Goal: Information Seeking & Learning: Find specific fact

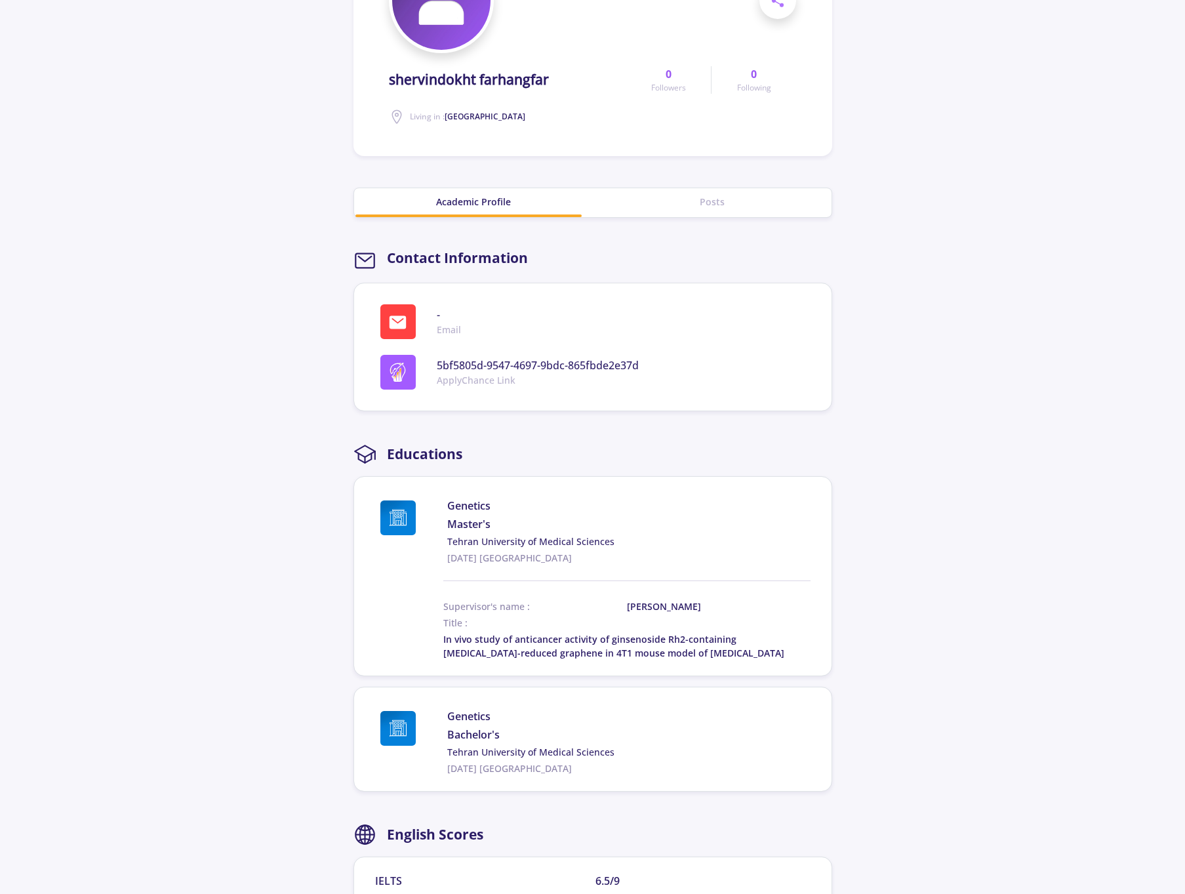
scroll to position [207, 0]
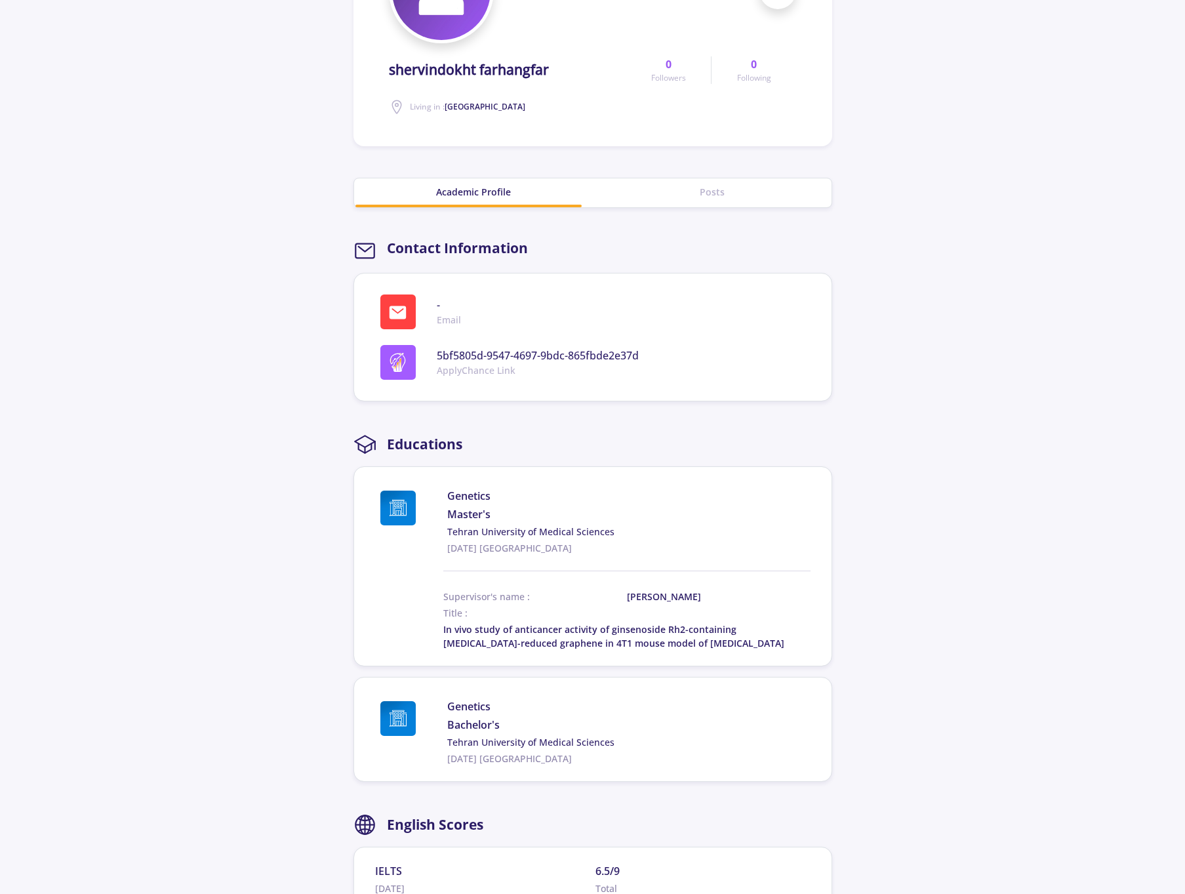
click at [617, 632] on span "In vivo study of anticancer activity of ginsenoside Rh2-containing [MEDICAL_DAT…" at bounding box center [613, 636] width 341 height 26
click at [904, 669] on section "shervindokht farhangfar Living in : [GEOGRAPHIC_DATA] 0 Followers 0 Following S…" at bounding box center [592, 615] width 1185 height 1553
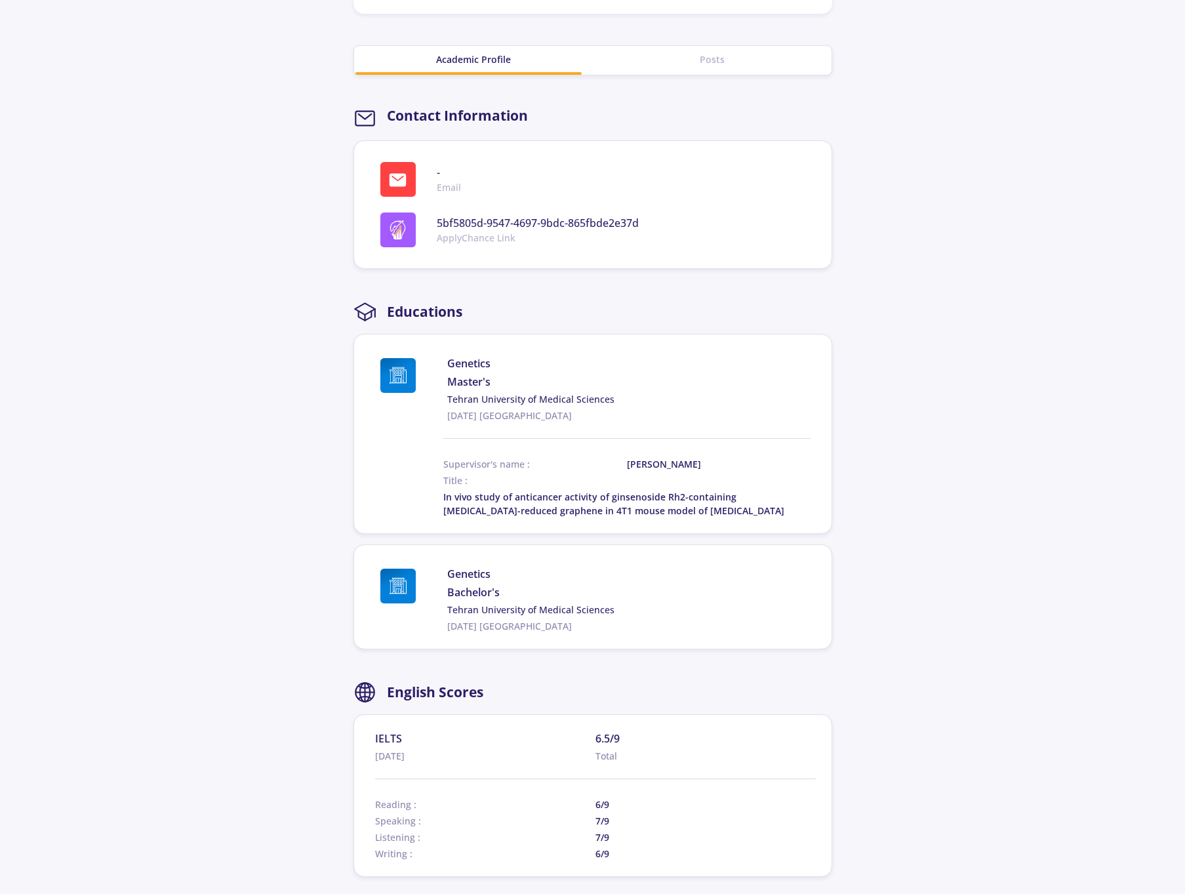
scroll to position [358, 0]
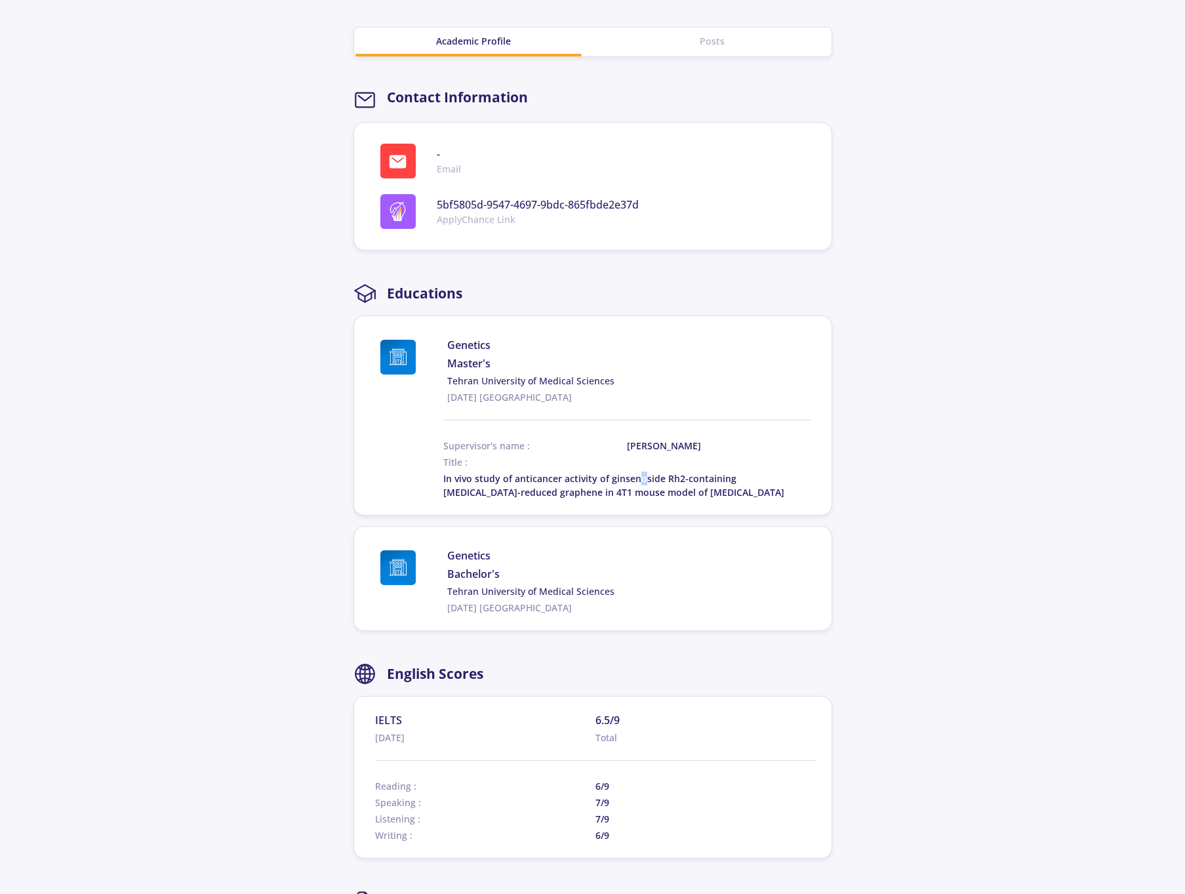
click at [639, 481] on span "In vivo study of anticancer activity of ginsenoside Rh2-containing [MEDICAL_DAT…" at bounding box center [613, 485] width 341 height 26
click at [866, 481] on section "shervindokht farhangfar Living in : [GEOGRAPHIC_DATA] 0 Followers 0 Following S…" at bounding box center [592, 465] width 1185 height 1553
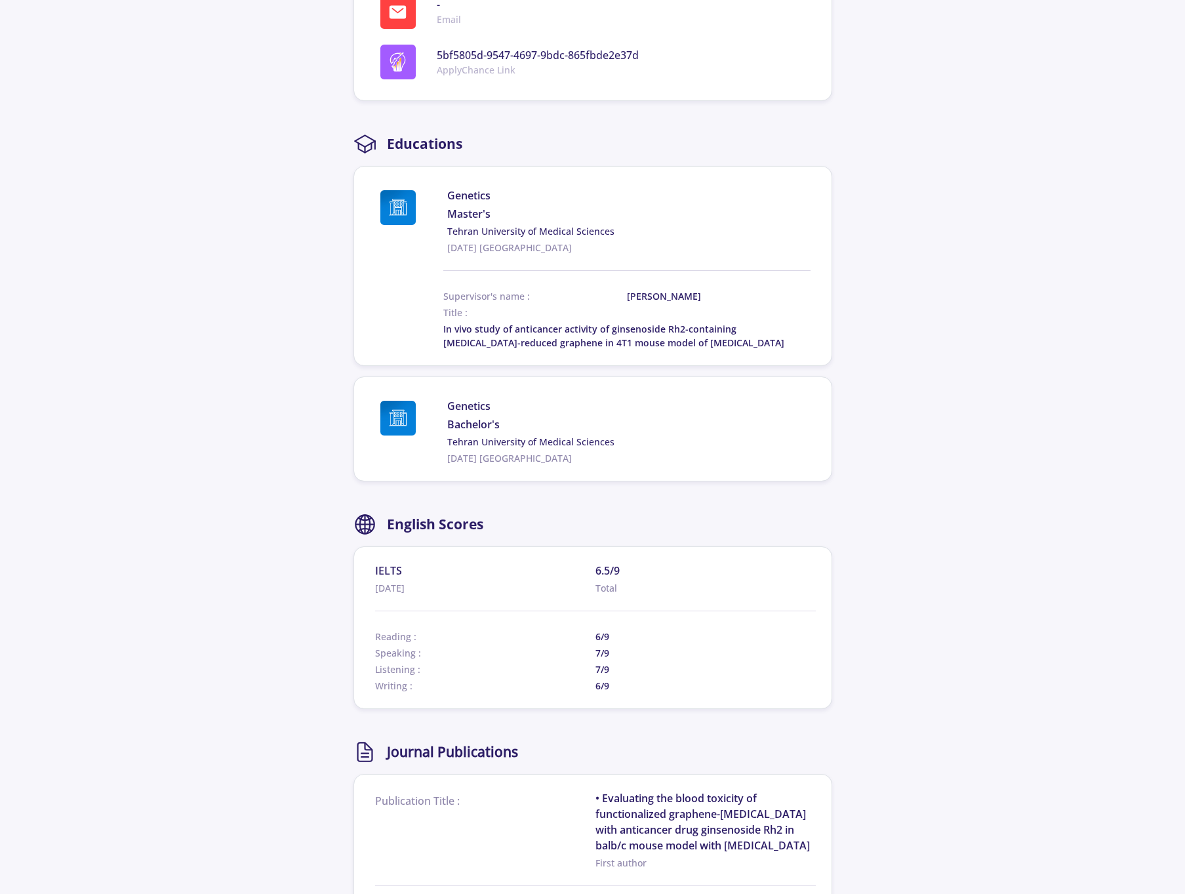
scroll to position [508, 0]
click at [635, 326] on span "In vivo study of anticancer activity of ginsenoside Rh2-containing [MEDICAL_DAT…" at bounding box center [613, 335] width 341 height 26
click at [658, 351] on section "Genetics Master's Tehran University of Medical Sciences [DATE] Iran Supervisor'…" at bounding box center [592, 265] width 479 height 200
click at [625, 327] on span "In vivo study of anticancer activity of ginsenoside Rh2-containing [MEDICAL_DAT…" at bounding box center [613, 335] width 341 height 26
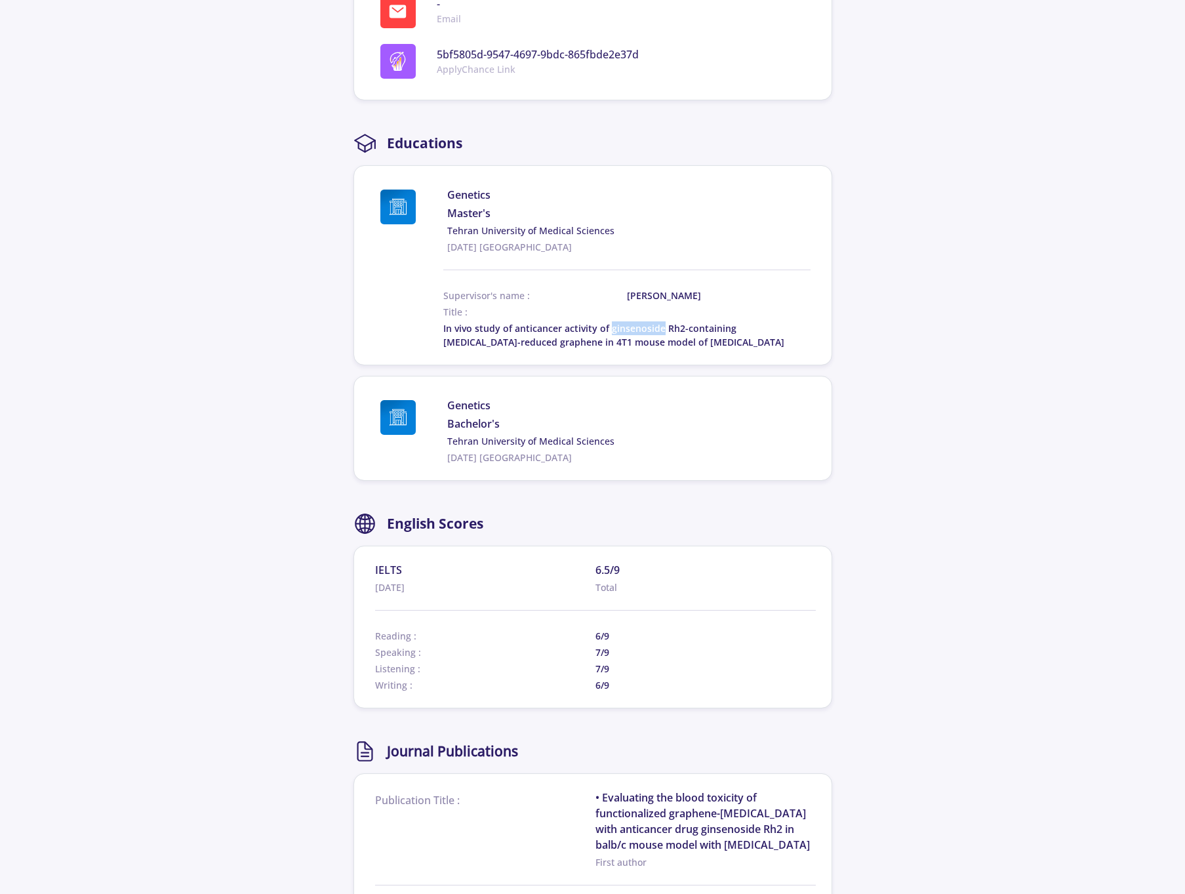
click at [625, 327] on span "In vivo study of anticancer activity of ginsenoside Rh2-containing [MEDICAL_DAT…" at bounding box center [613, 335] width 341 height 26
copy span "ginsenoside"
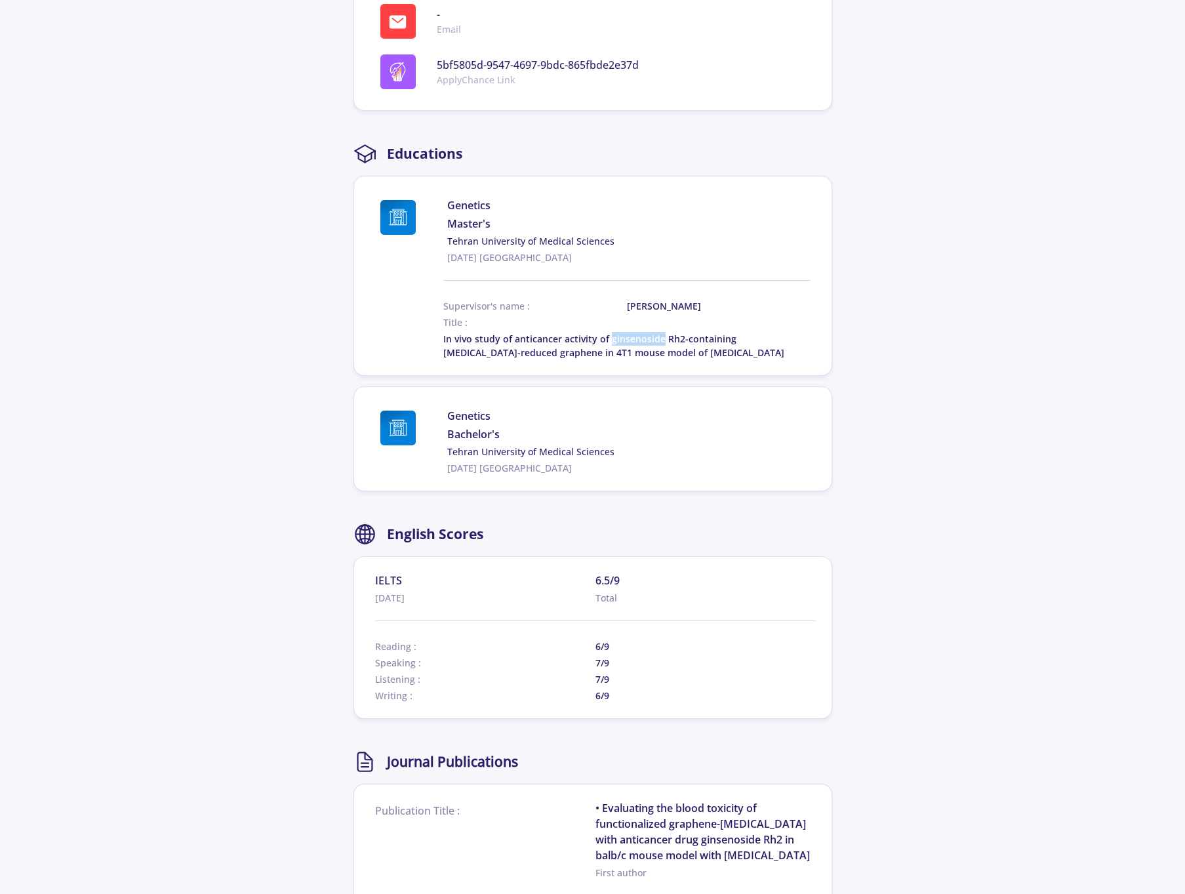
scroll to position [494, 0]
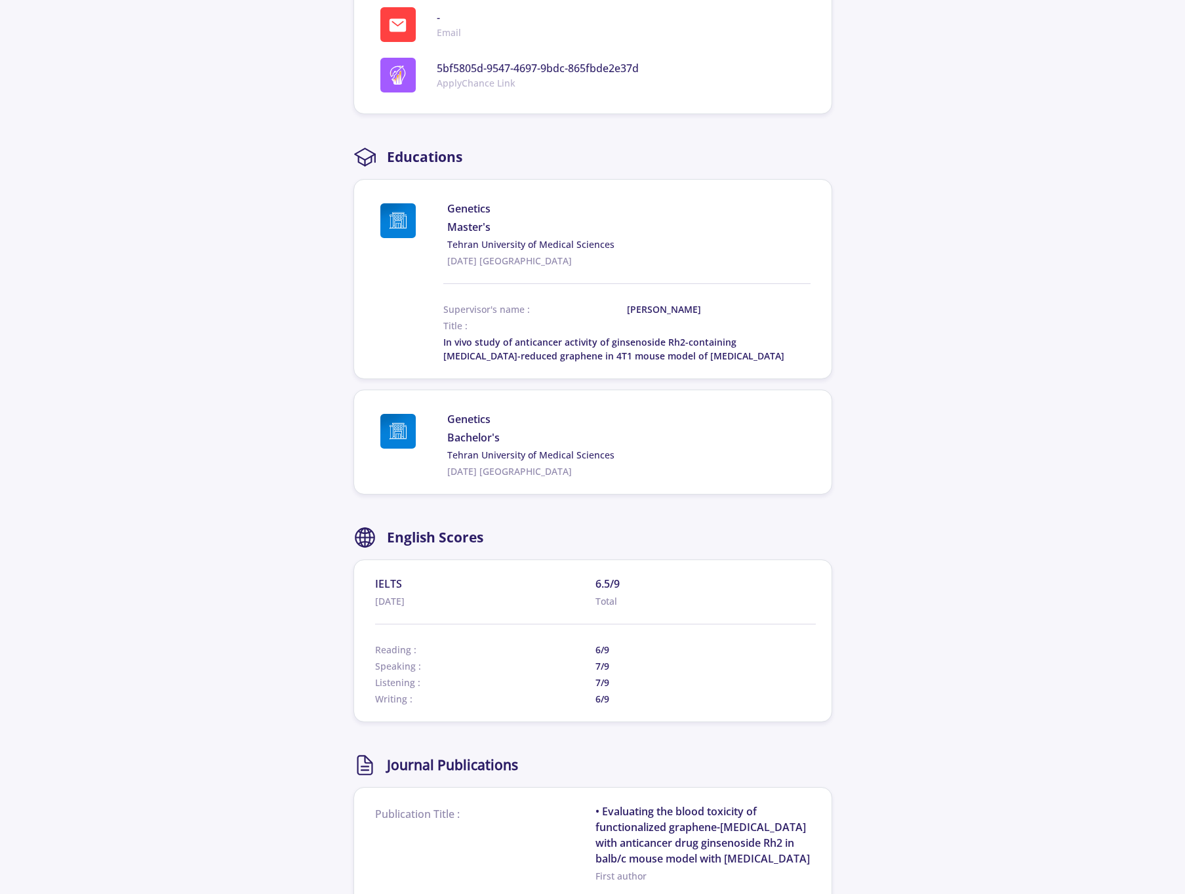
click at [891, 449] on section "shervindokht farhangfar Living in : [GEOGRAPHIC_DATA] 0 Followers 0 Following S…" at bounding box center [592, 328] width 1185 height 1553
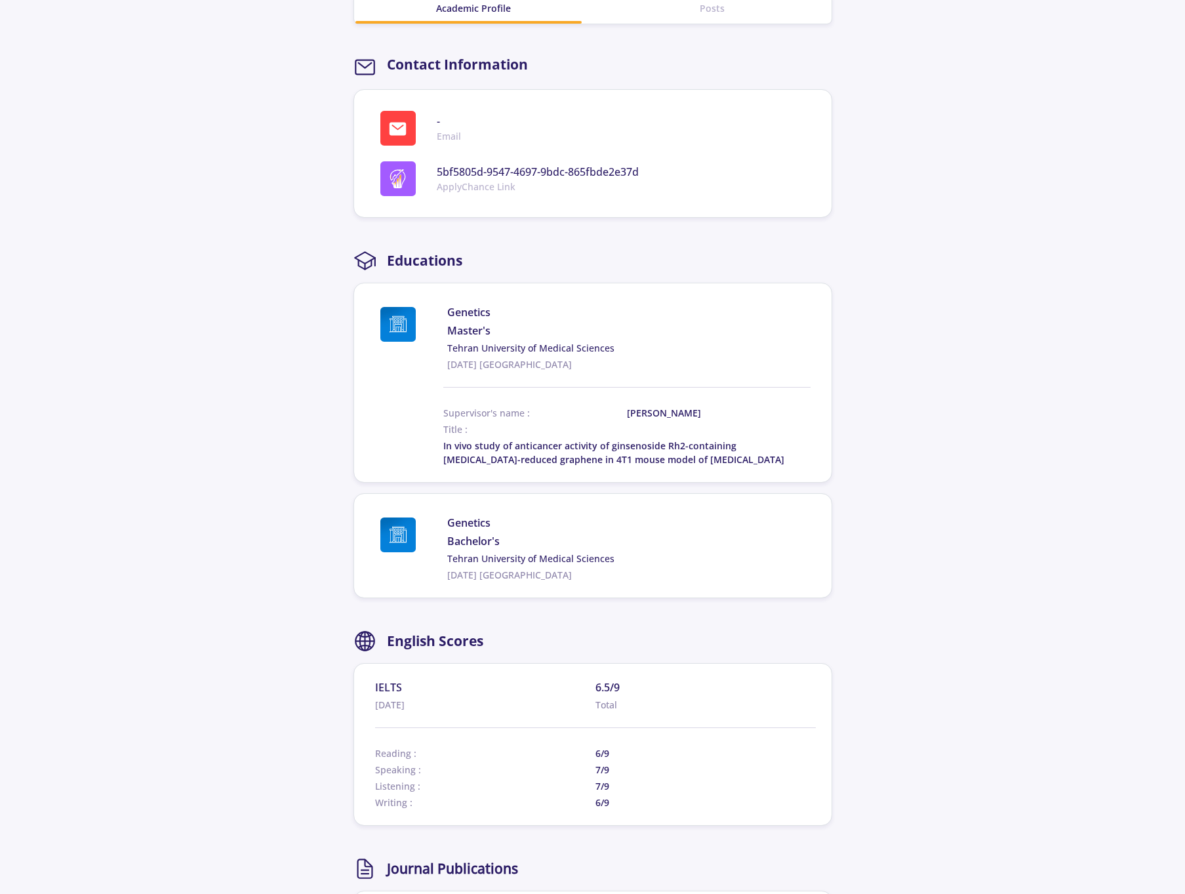
scroll to position [390, 0]
click at [639, 451] on span "In vivo study of anticancer activity of ginsenoside Rh2-containing [MEDICAL_DAT…" at bounding box center [613, 454] width 341 height 26
click at [660, 487] on section "Educations Genetics Master's Tehran University of Medical Sciences [DATE] Iran …" at bounding box center [592, 425] width 479 height 349
click at [633, 445] on span "In vivo study of anticancer activity of ginsenoside Rh2-containing [MEDICAL_DAT…" at bounding box center [613, 454] width 341 height 26
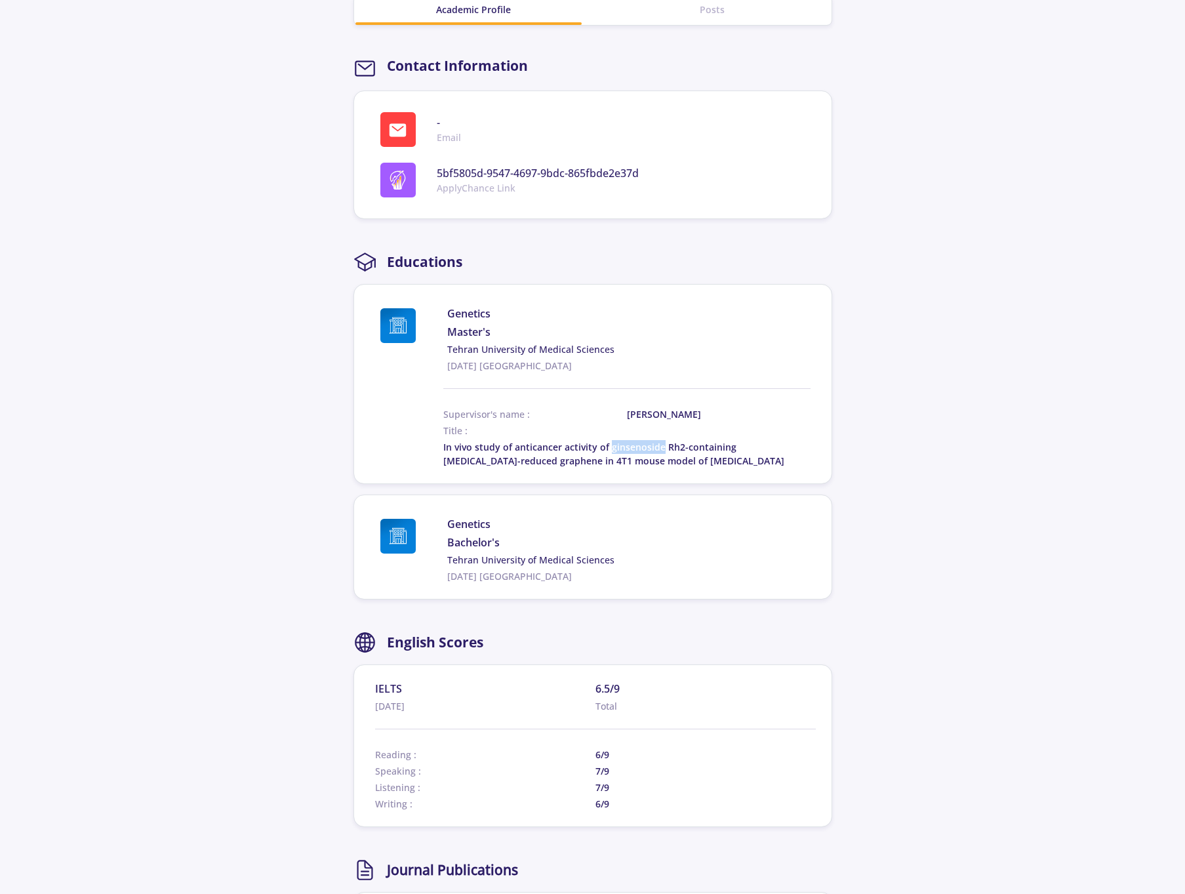
click at [633, 445] on span "In vivo study of anticancer activity of ginsenoside Rh2-containing [MEDICAL_DAT…" at bounding box center [613, 454] width 341 height 26
copy span "ginsenoside"
click at [635, 451] on span "In vivo study of anticancer activity of ginsenoside Rh2-containing [MEDICAL_DAT…" at bounding box center [613, 454] width 341 height 26
copy span "ginsenoside"
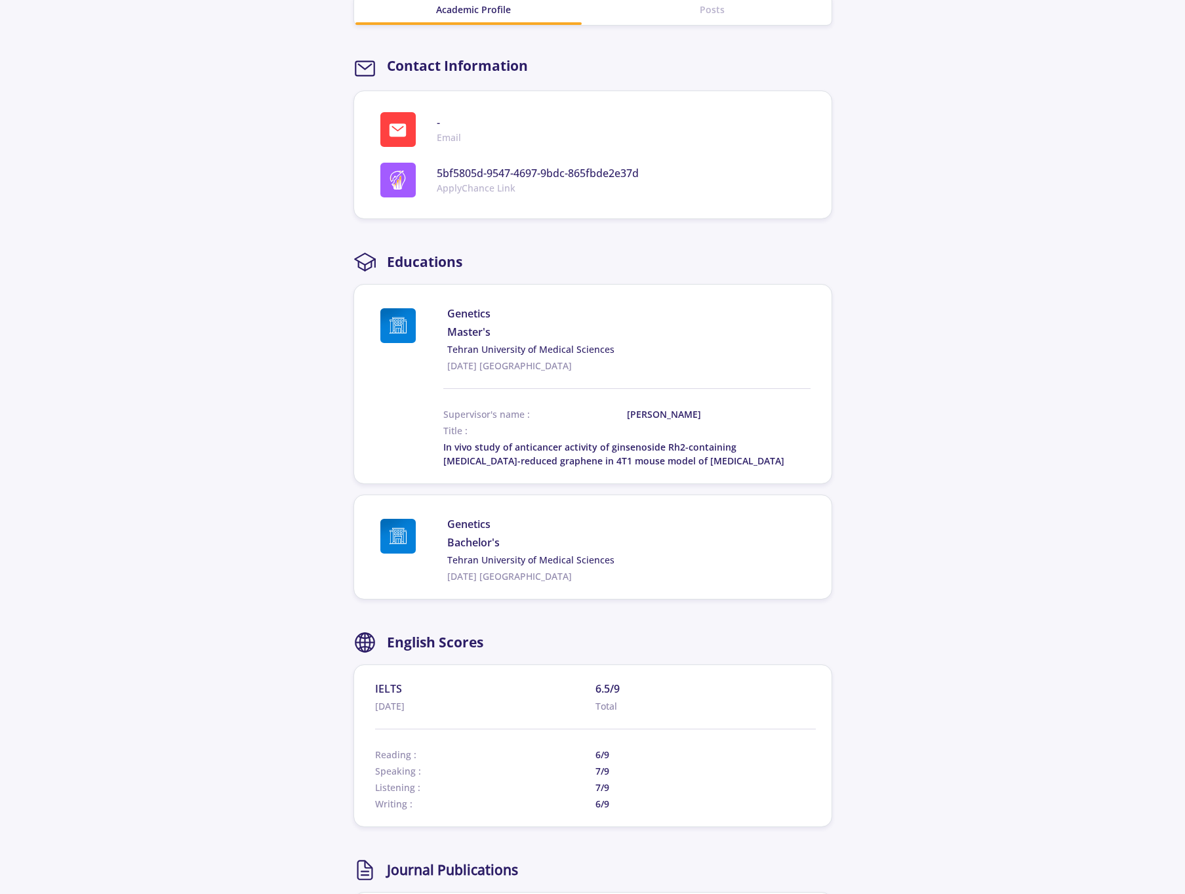
click at [193, 408] on section "shervindokht farhangfar Living in : [GEOGRAPHIC_DATA] 0 Followers 0 Following S…" at bounding box center [592, 433] width 1185 height 1553
click at [209, 363] on section "shervindokht farhangfar Living in : [GEOGRAPHIC_DATA] 0 Followers 0 Following S…" at bounding box center [592, 433] width 1185 height 1553
click at [986, 548] on section "shervindokht farhangfar Living in : [GEOGRAPHIC_DATA] 0 Followers 0 Following S…" at bounding box center [592, 433] width 1185 height 1553
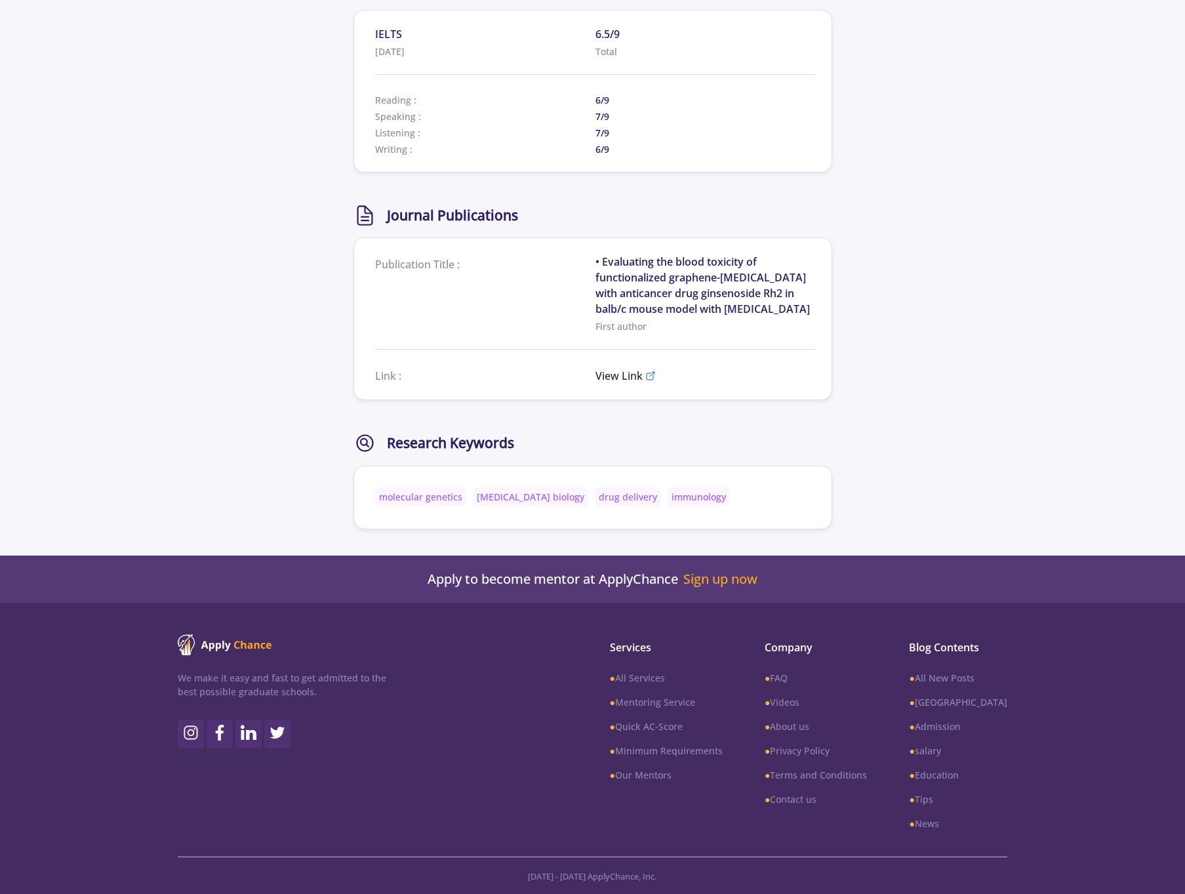
scroll to position [1043, 0]
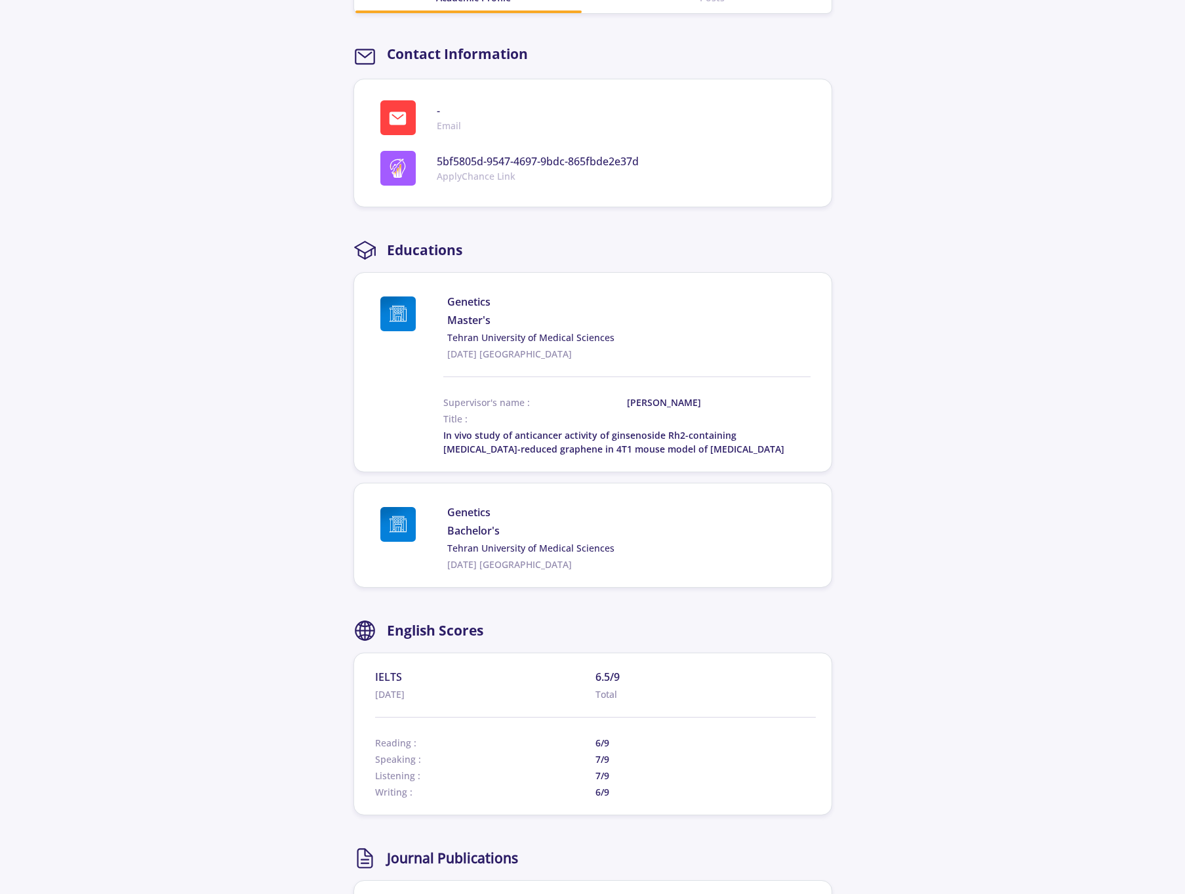
scroll to position [428, 0]
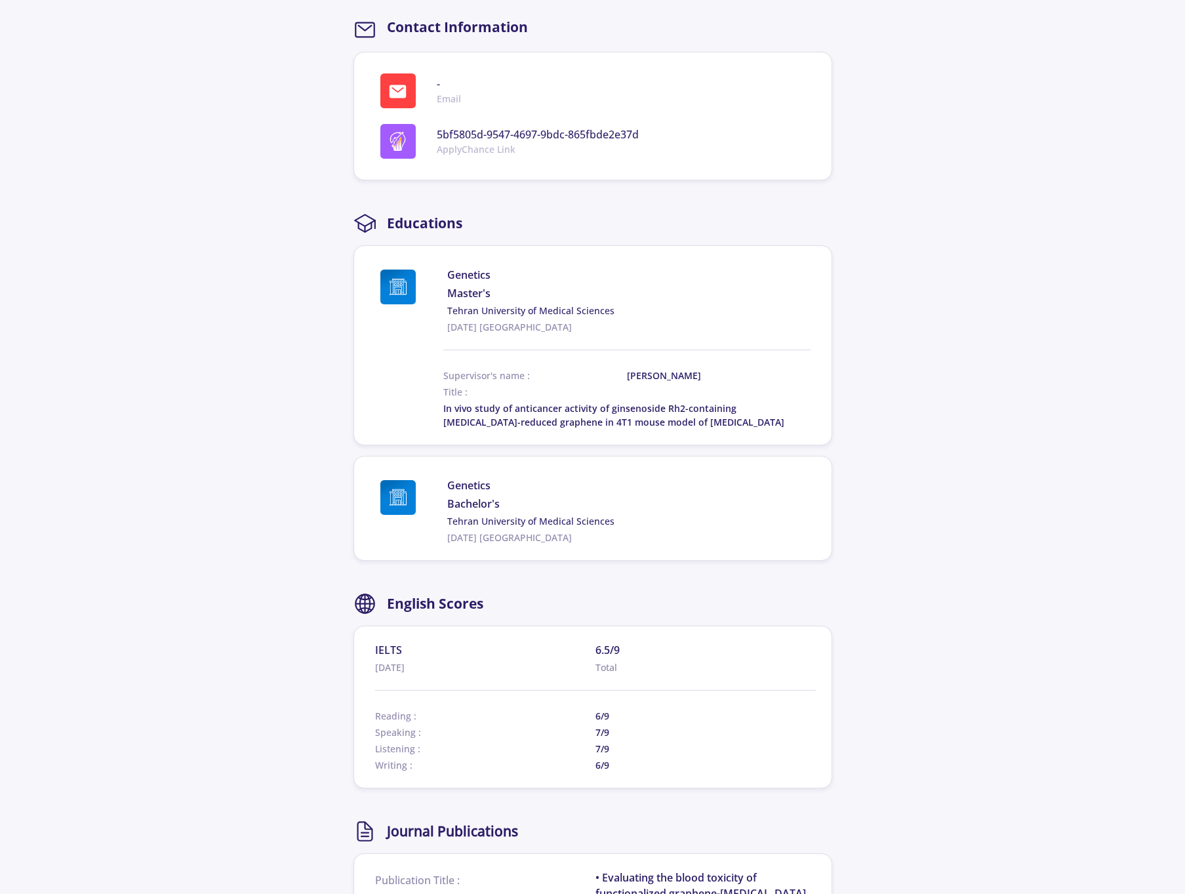
click at [654, 371] on span "[PERSON_NAME]" at bounding box center [688, 376] width 123 height 14
drag, startPoint x: 725, startPoint y: 374, endPoint x: 643, endPoint y: 377, distance: 82.0
click at [643, 377] on span "[PERSON_NAME]" at bounding box center [688, 376] width 123 height 14
click at [811, 369] on section "Genetics Master's Tehran University of Medical Sciences [DATE] Iran Supervisor'…" at bounding box center [592, 345] width 479 height 200
drag, startPoint x: 731, startPoint y: 377, endPoint x: 644, endPoint y: 379, distance: 86.6
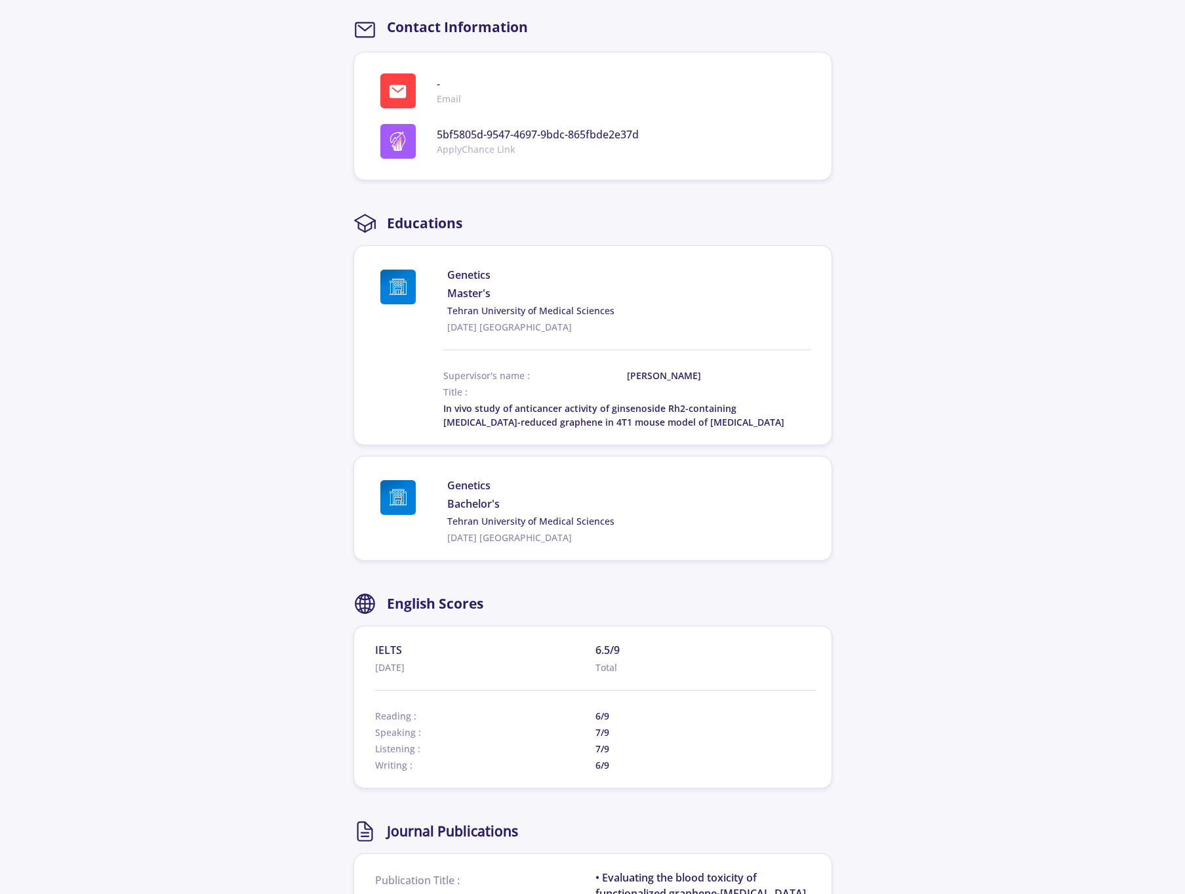
click at [644, 379] on span "[PERSON_NAME]" at bounding box center [688, 376] width 123 height 14
copy span "[PERSON_NAME]"
click at [187, 396] on section "shervindokht farhangfar Living in : [GEOGRAPHIC_DATA] 0 Followers 0 Following S…" at bounding box center [592, 394] width 1185 height 1553
click at [190, 416] on section "shervindokht farhangfar Living in : [GEOGRAPHIC_DATA] 0 Followers 0 Following S…" at bounding box center [592, 394] width 1185 height 1553
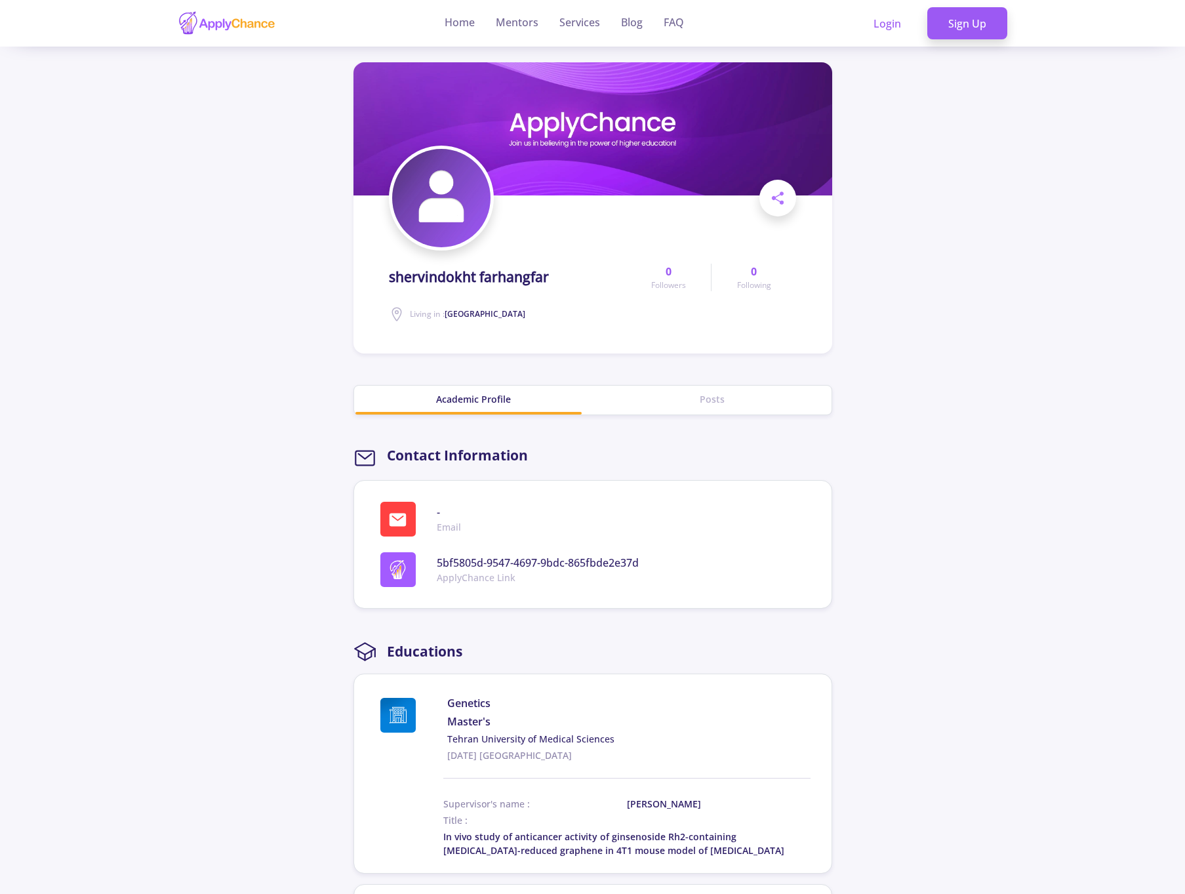
scroll to position [0, 0]
